Goal: Check status: Check status

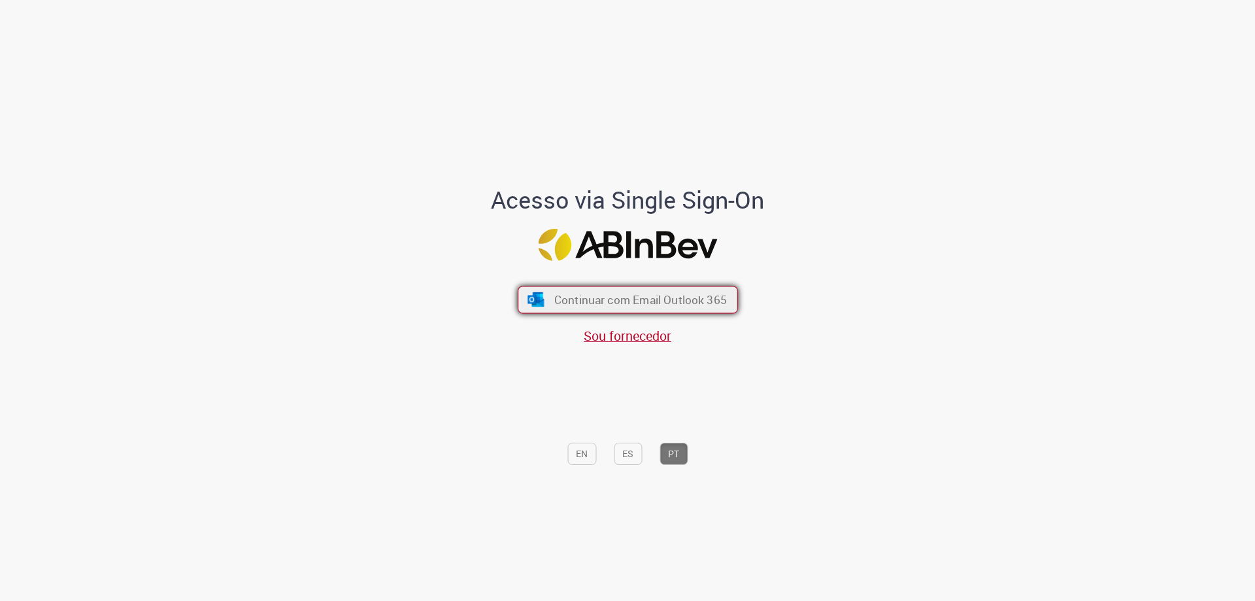
click at [658, 306] on span "Continuar com Email Outlook 365" at bounding box center [640, 299] width 173 height 15
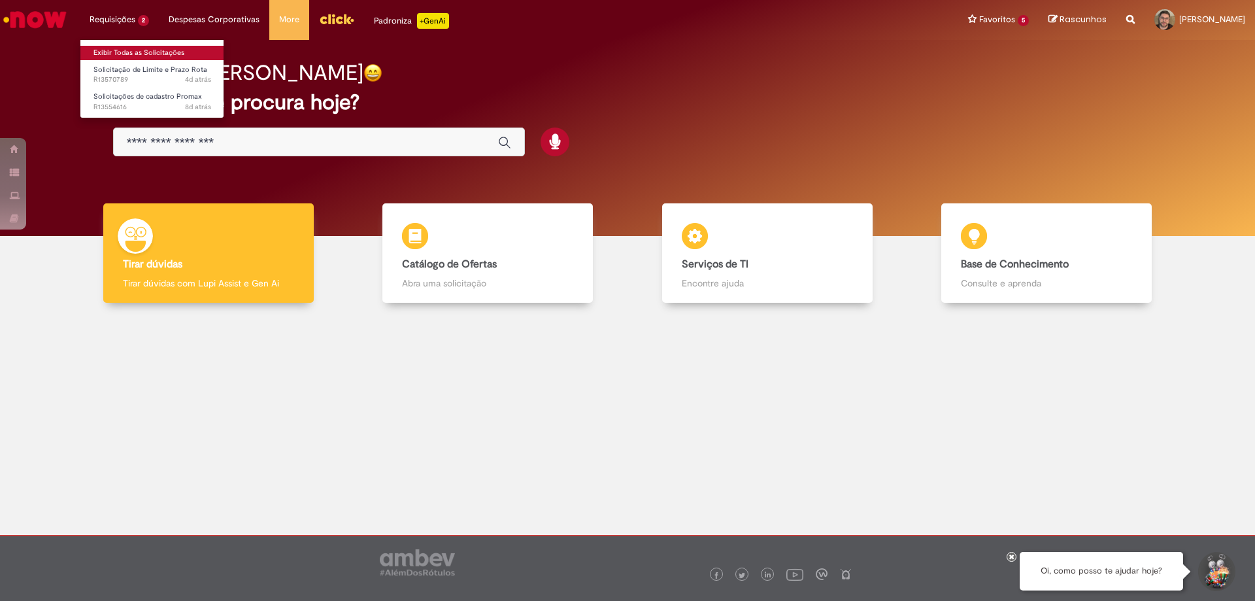
click at [120, 56] on link "Exibir Todas as Solicitações" at bounding box center [152, 53] width 144 height 14
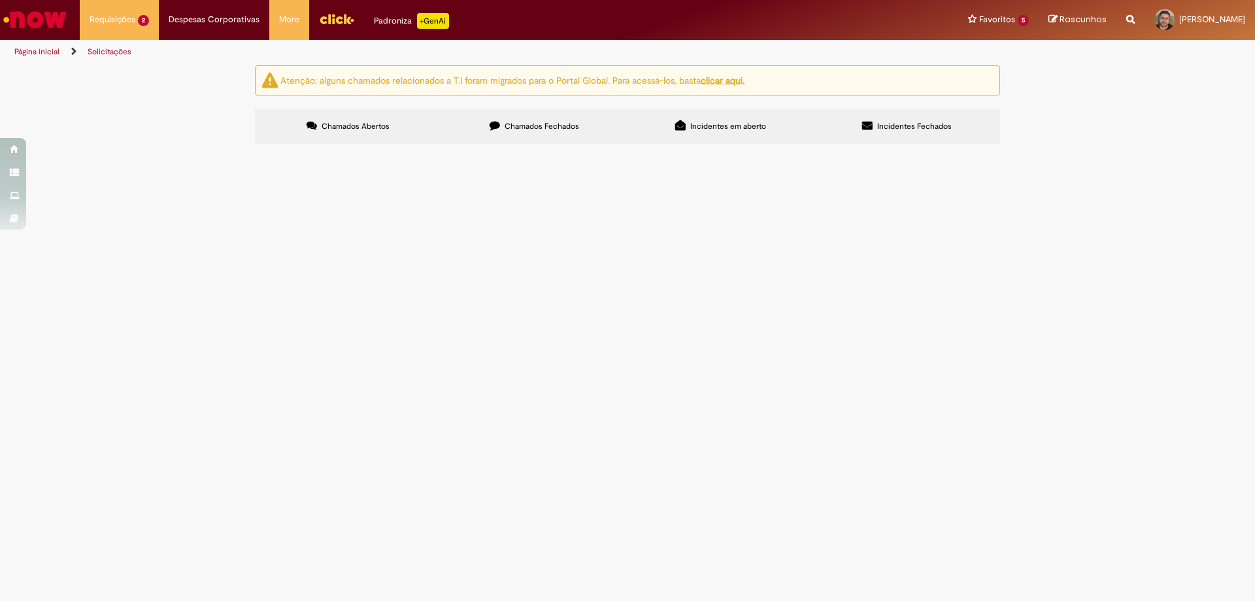
click at [0, 0] on span "O PDV solicitou aumento de crédito, foi liberado, recebeu o email, mas não refl…" at bounding box center [0, 0] width 0 height 0
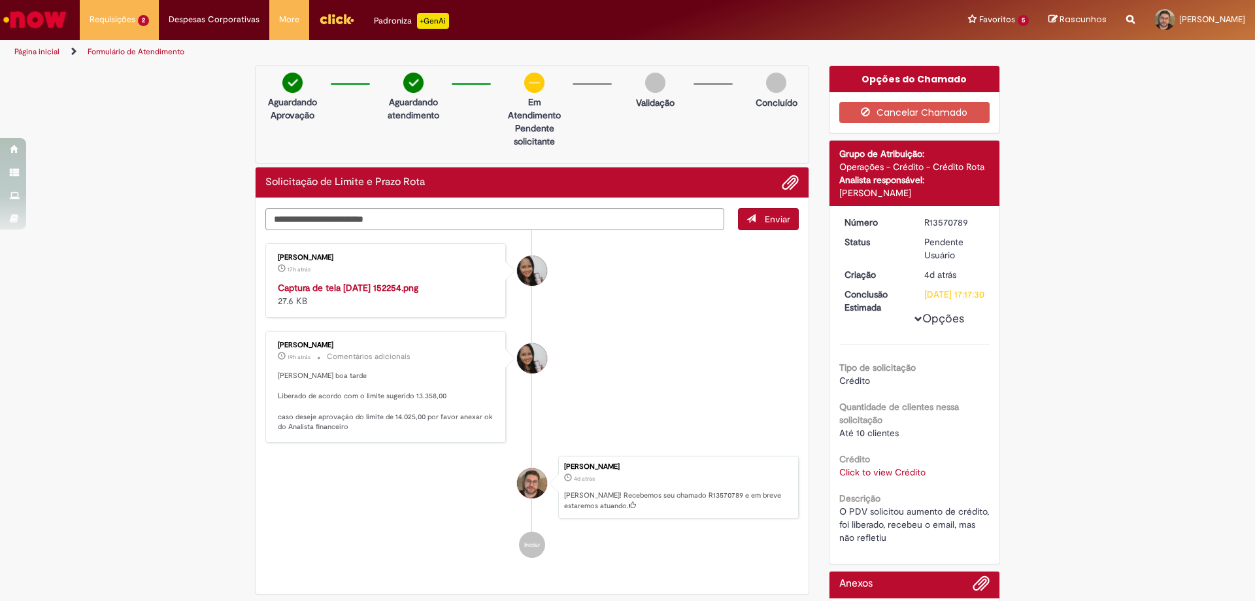
scroll to position [131, 0]
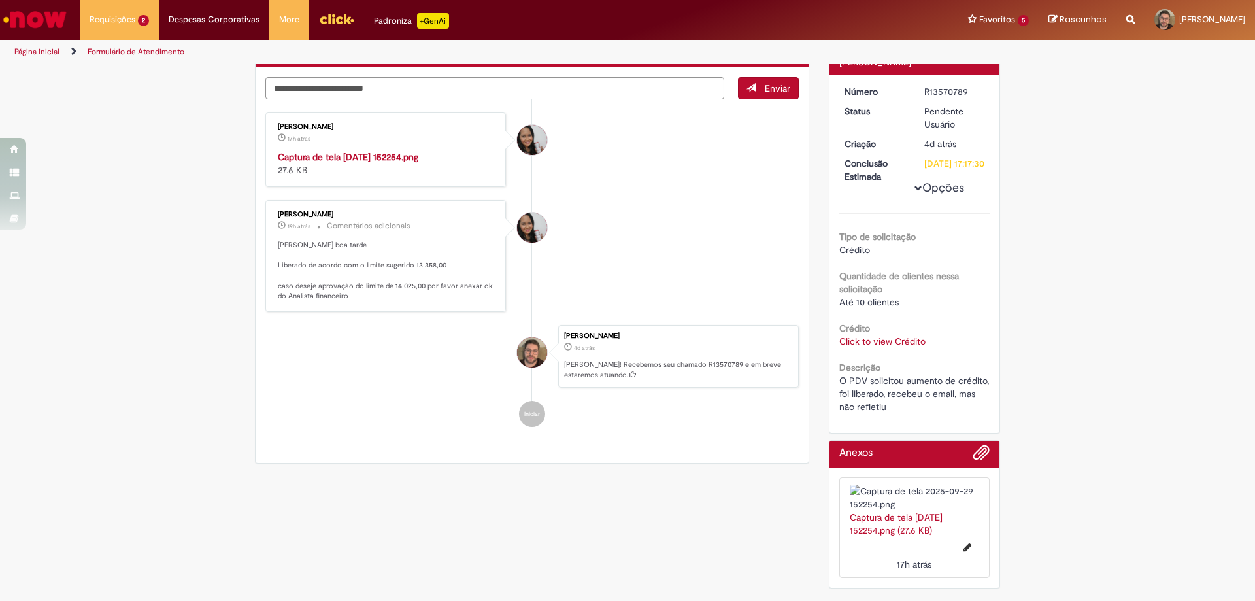
click at [400, 301] on p "[PERSON_NAME] boa tarde Liberado de acordo com o limite sugerido 13.358,00 caso…" at bounding box center [387, 270] width 218 height 61
click at [399, 301] on p "[PERSON_NAME] boa tarde Liberado de acordo com o limite sugerido 13.358,00 caso…" at bounding box center [387, 270] width 218 height 61
click at [400, 301] on p "[PERSON_NAME] boa tarde Liberado de acordo com o limite sugerido 13.358,00 caso…" at bounding box center [387, 270] width 218 height 61
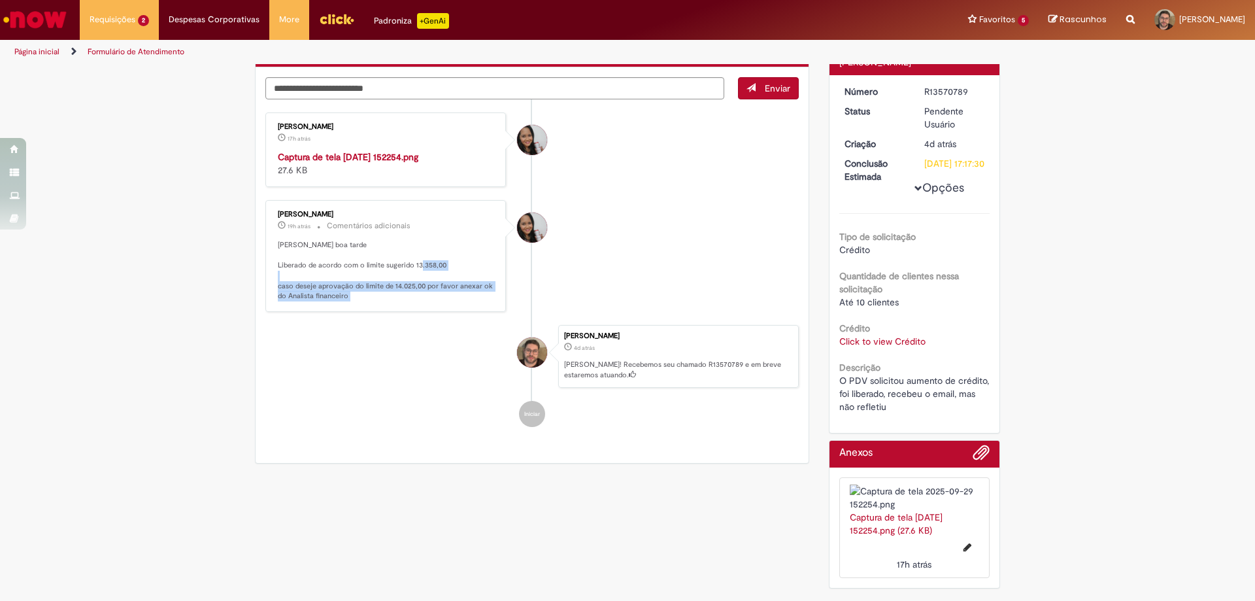
click at [400, 301] on p "[PERSON_NAME] boa tarde Liberado de acordo com o limite sugerido 13.358,00 caso…" at bounding box center [387, 270] width 218 height 61
click at [338, 301] on p "[PERSON_NAME] boa tarde Liberado de acordo com o limite sugerido 13.358,00 caso…" at bounding box center [387, 270] width 218 height 61
click at [342, 301] on p "[PERSON_NAME] boa tarde Liberado de acordo com o limite sugerido 13.358,00 caso…" at bounding box center [387, 270] width 218 height 61
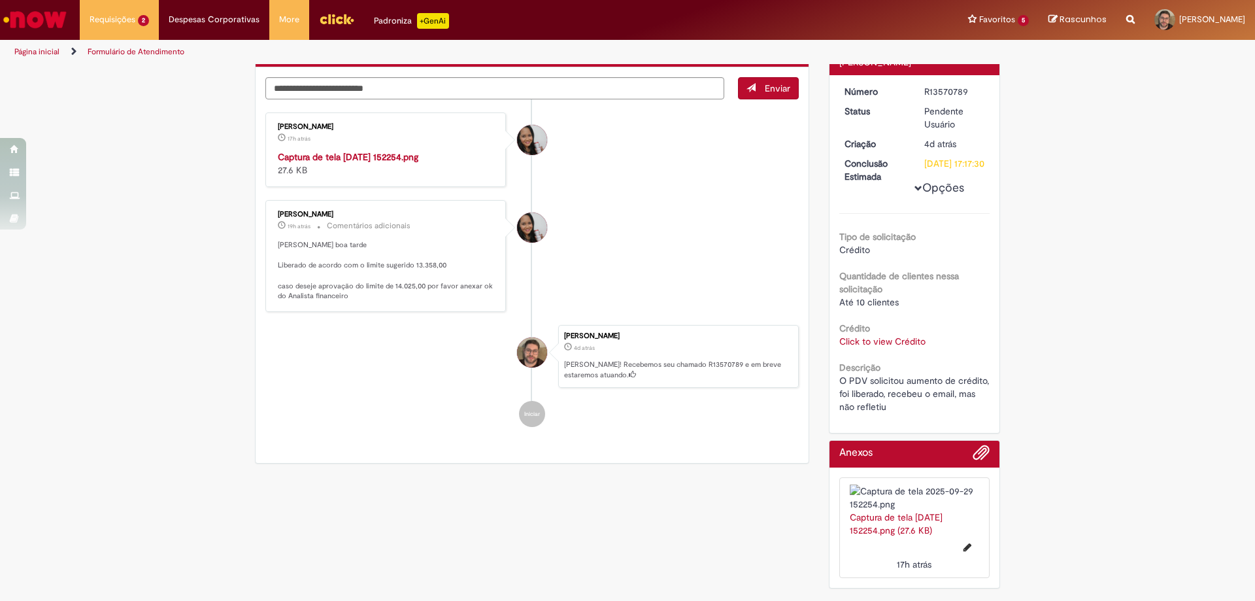
click at [342, 301] on p "[PERSON_NAME] boa tarde Liberado de acordo com o limite sugerido 13.358,00 caso…" at bounding box center [387, 270] width 218 height 61
click at [364, 301] on p "[PERSON_NAME] boa tarde Liberado de acordo com o limite sugerido 13.358,00 caso…" at bounding box center [387, 270] width 218 height 61
click at [419, 301] on p "[PERSON_NAME] boa tarde Liberado de acordo com o limite sugerido 13.358,00 caso…" at bounding box center [387, 270] width 218 height 61
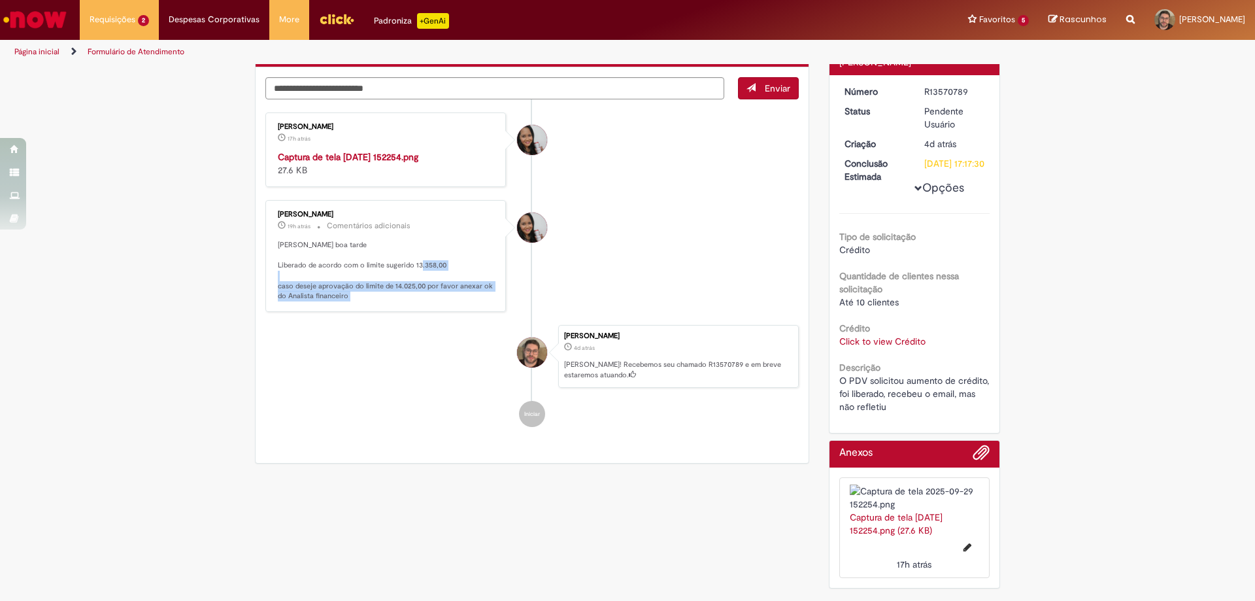
click at [419, 301] on p "[PERSON_NAME] boa tarde Liberado de acordo com o limite sugerido 13.358,00 caso…" at bounding box center [387, 270] width 218 height 61
click at [423, 301] on p "[PERSON_NAME] boa tarde Liberado de acordo com o limite sugerido 13.358,00 caso…" at bounding box center [387, 270] width 218 height 61
click at [410, 301] on p "[PERSON_NAME] boa tarde Liberado de acordo com o limite sugerido 13.358,00 caso…" at bounding box center [387, 270] width 218 height 61
drag, startPoint x: 410, startPoint y: 392, endPoint x: 426, endPoint y: 397, distance: 16.3
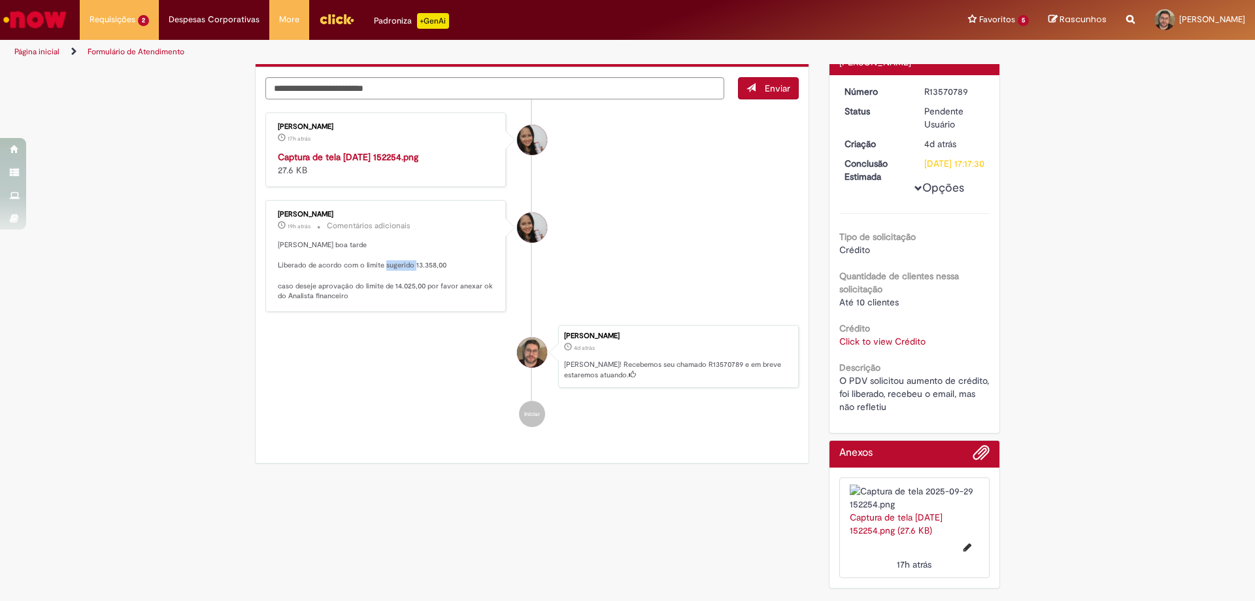
click at [426, 301] on p "[PERSON_NAME] boa tarde Liberado de acordo com o limite sugerido 13.358,00 caso…" at bounding box center [387, 270] width 218 height 61
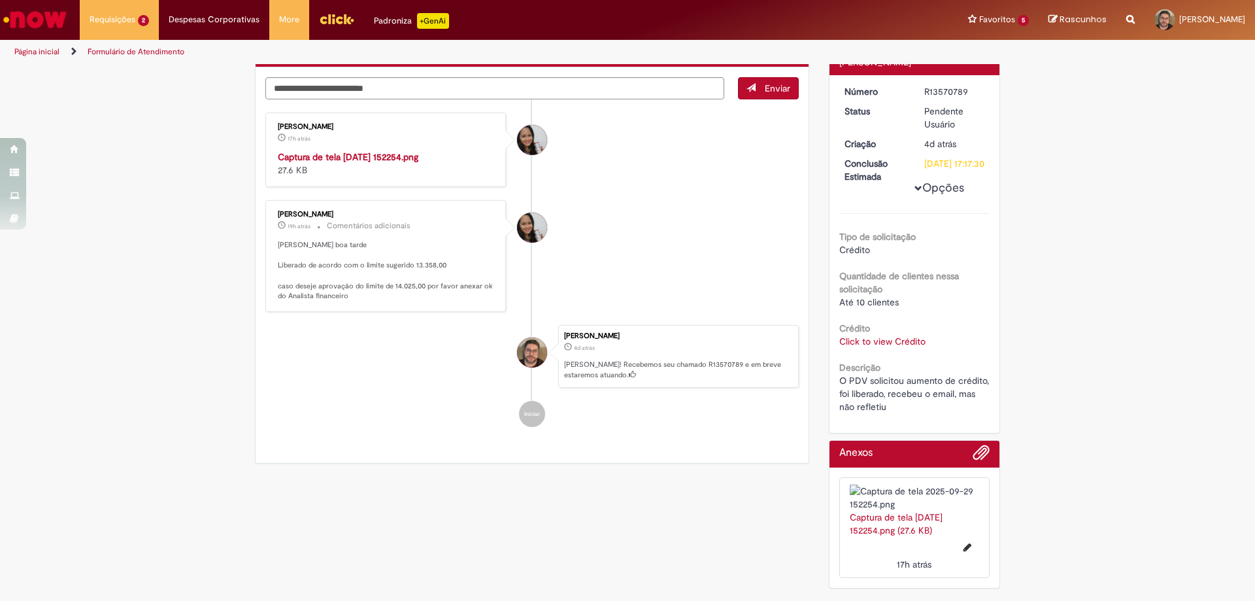
click at [426, 301] on p "[PERSON_NAME] boa tarde Liberado de acordo com o limite sugerido 13.358,00 caso…" at bounding box center [387, 270] width 218 height 61
click at [677, 380] on p "[PERSON_NAME]! Recebemos seu chamado R13570789 e em breve estaremos atuando." at bounding box center [677, 370] width 227 height 20
copy p "R13570789"
click at [297, 301] on p "[PERSON_NAME] boa tarde Liberado de acordo com o limite sugerido 13.358,00 caso…" at bounding box center [387, 270] width 218 height 61
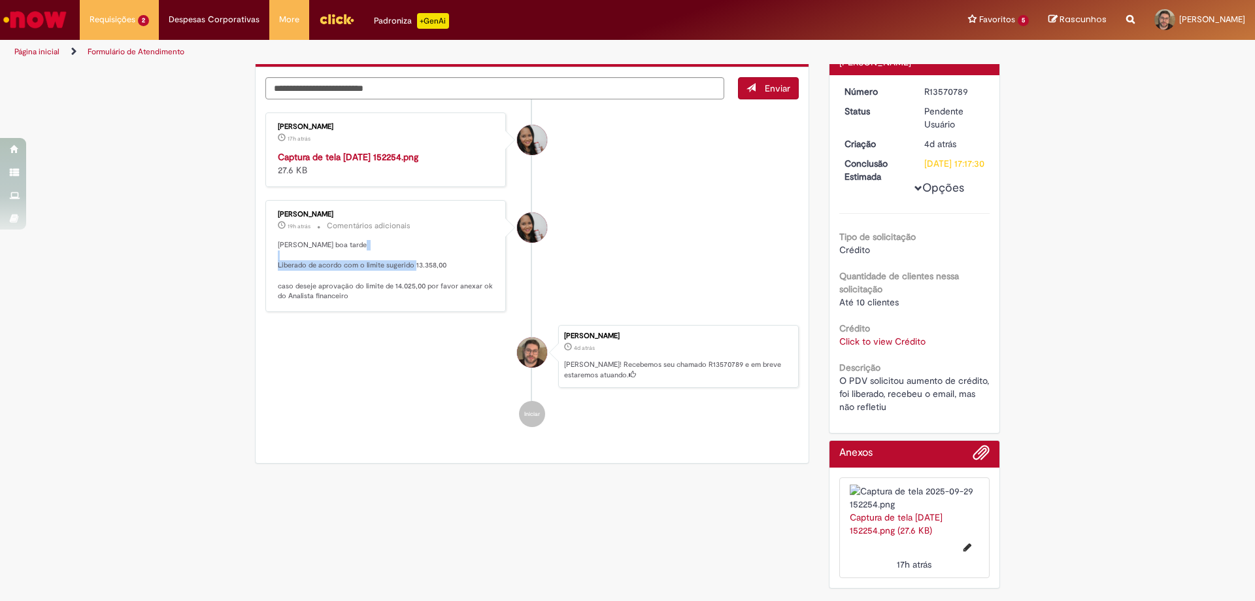
drag, startPoint x: 301, startPoint y: 394, endPoint x: 467, endPoint y: 395, distance: 166.1
click at [467, 301] on p "[PERSON_NAME] boa tarde Liberado de acordo com o limite sugerido 13.358,00 caso…" at bounding box center [387, 270] width 218 height 61
click at [448, 301] on p "[PERSON_NAME] boa tarde Liberado de acordo com o limite sugerido 13.358,00 caso…" at bounding box center [387, 270] width 218 height 61
click at [435, 301] on p "[PERSON_NAME] boa tarde Liberado de acordo com o limite sugerido 13.358,00 caso…" at bounding box center [387, 270] width 218 height 61
drag, startPoint x: 435, startPoint y: 395, endPoint x: 393, endPoint y: 400, distance: 42.8
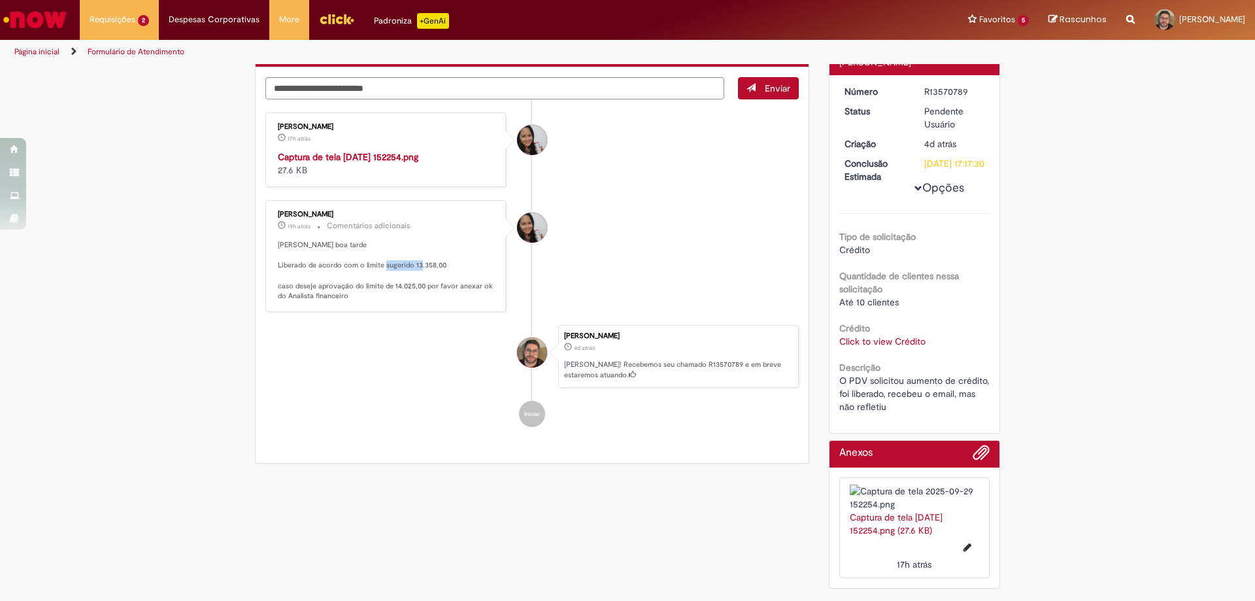
click at [393, 301] on p "[PERSON_NAME] boa tarde Liberado de acordo com o limite sugerido 13.358,00 caso…" at bounding box center [387, 270] width 218 height 61
click at [208, 296] on div "Verificar Código de Barras Aguardando Aprovação Aguardando atendimento Em Atend…" at bounding box center [627, 265] width 1255 height 660
click at [467, 93] on textarea "Digite sua mensagem aqui..." at bounding box center [494, 88] width 459 height 22
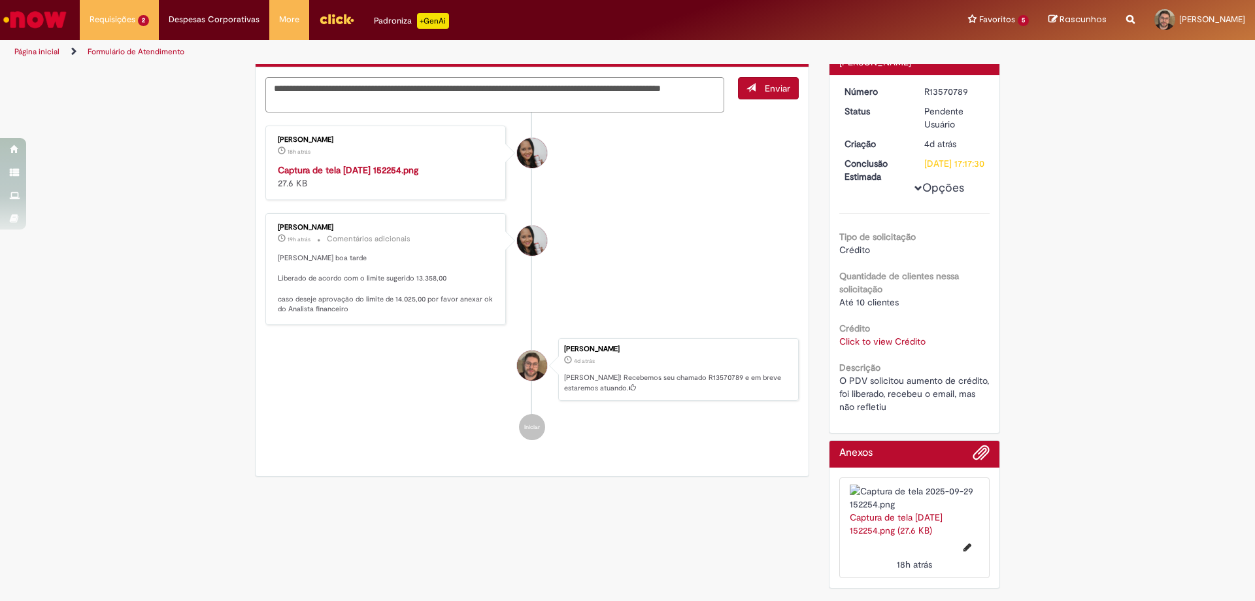
type textarea "**********"
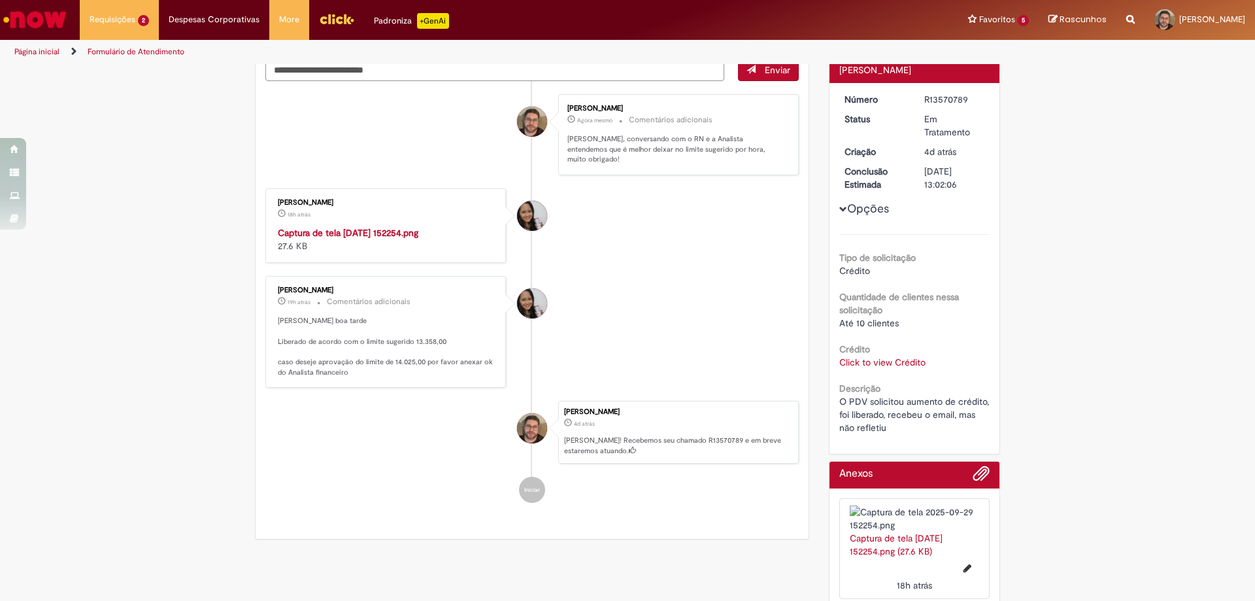
scroll to position [0, 0]
